Goal: Transaction & Acquisition: Purchase product/service

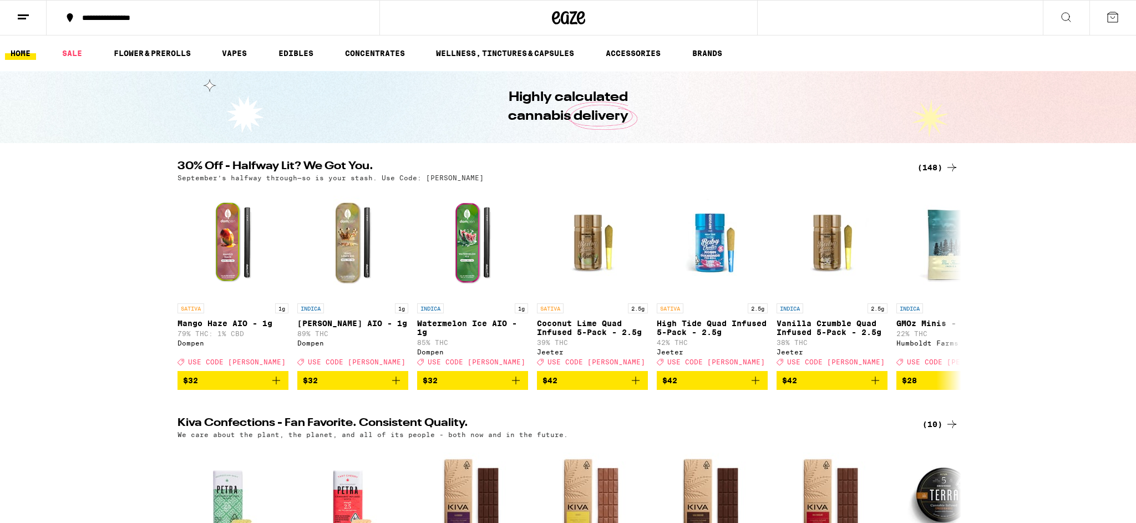
click at [1076, 14] on button at bounding box center [1066, 18] width 47 height 35
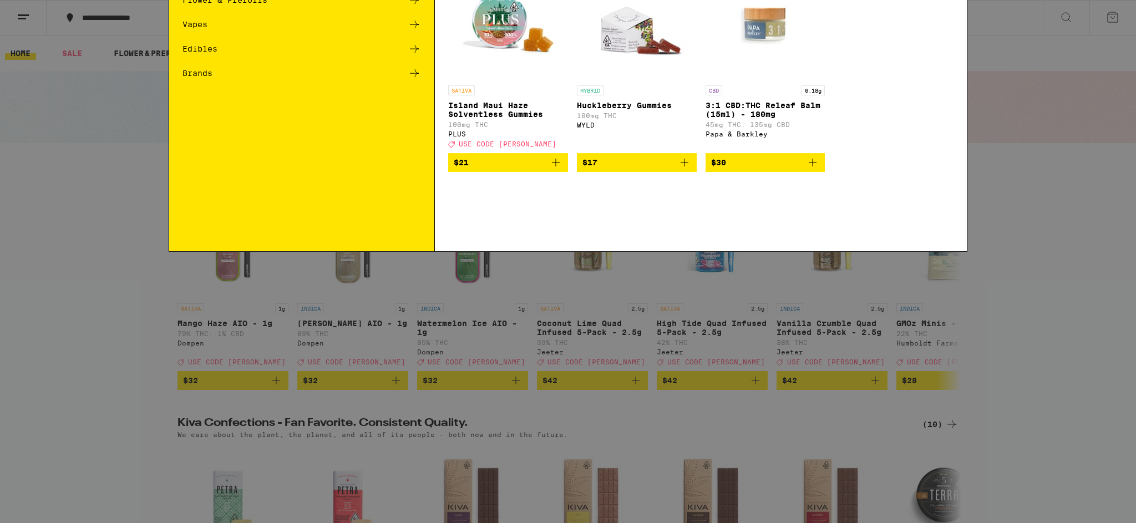
drag, startPoint x: 223, startPoint y: 25, endPoint x: 232, endPoint y: 21, distance: 9.4
click at [225, 24] on div "Search for Products" at bounding box center [567, 18] width 797 height 35
click at [235, 18] on input "Search for Products" at bounding box center [565, 18] width 731 height 10
type input "garlic starship"
